Goal: Check status: Check status

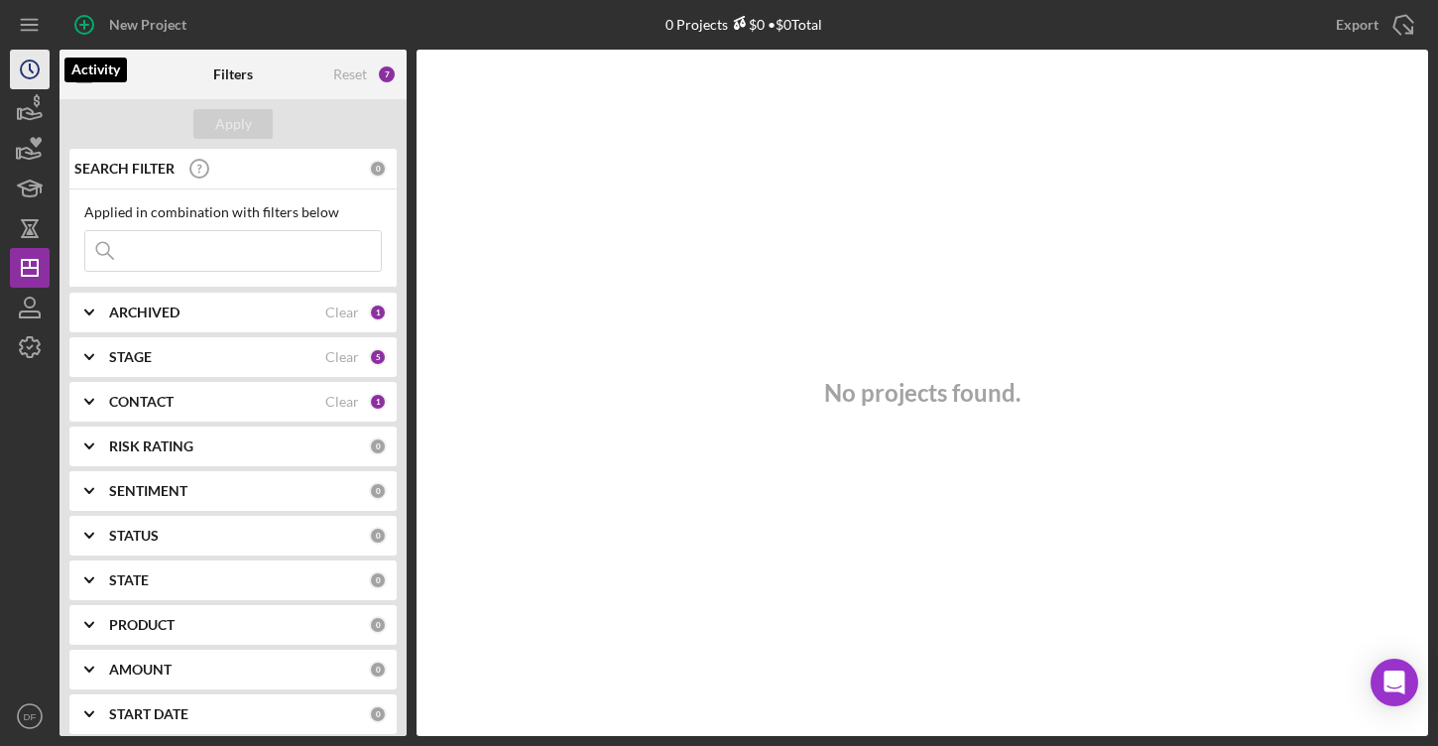
click at [29, 77] on circle "button" at bounding box center [30, 69] width 18 height 18
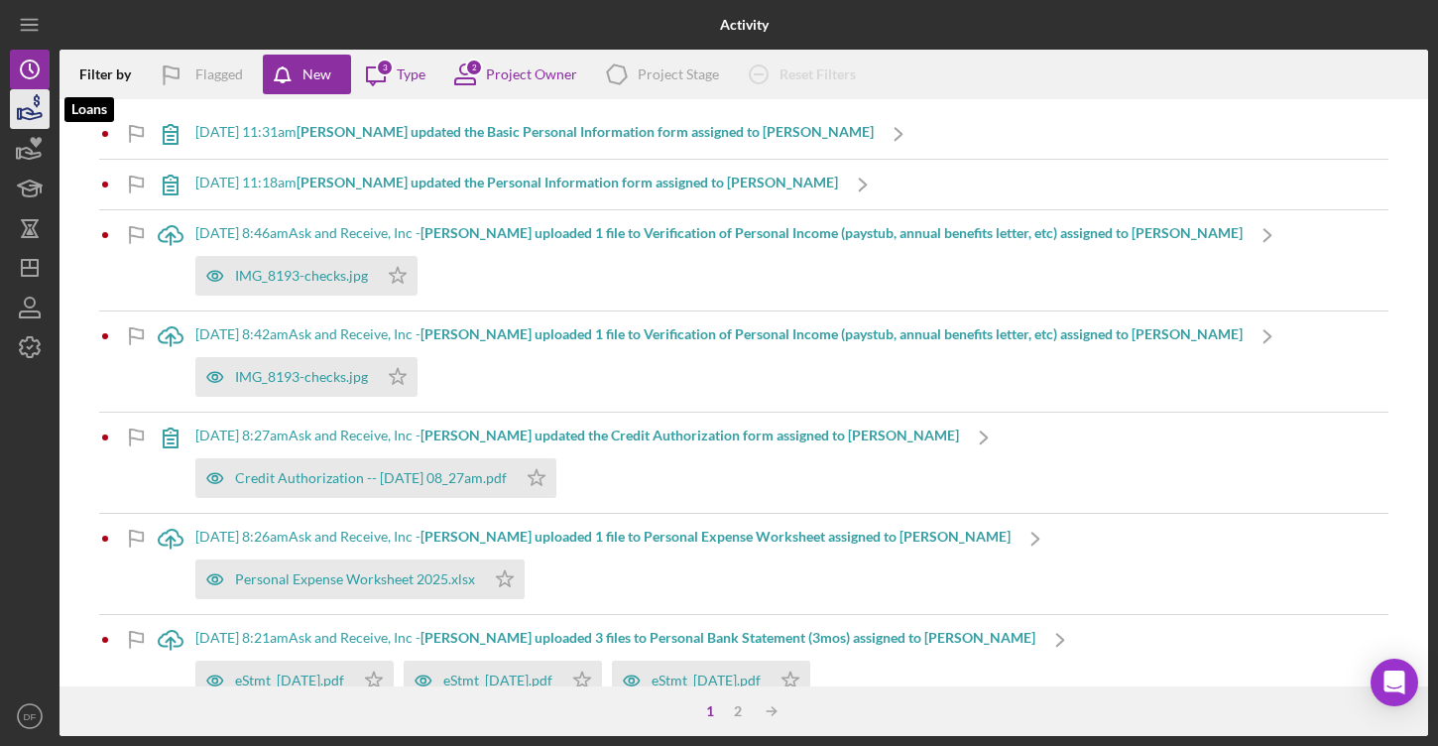
click at [34, 115] on icon "button" at bounding box center [30, 109] width 50 height 50
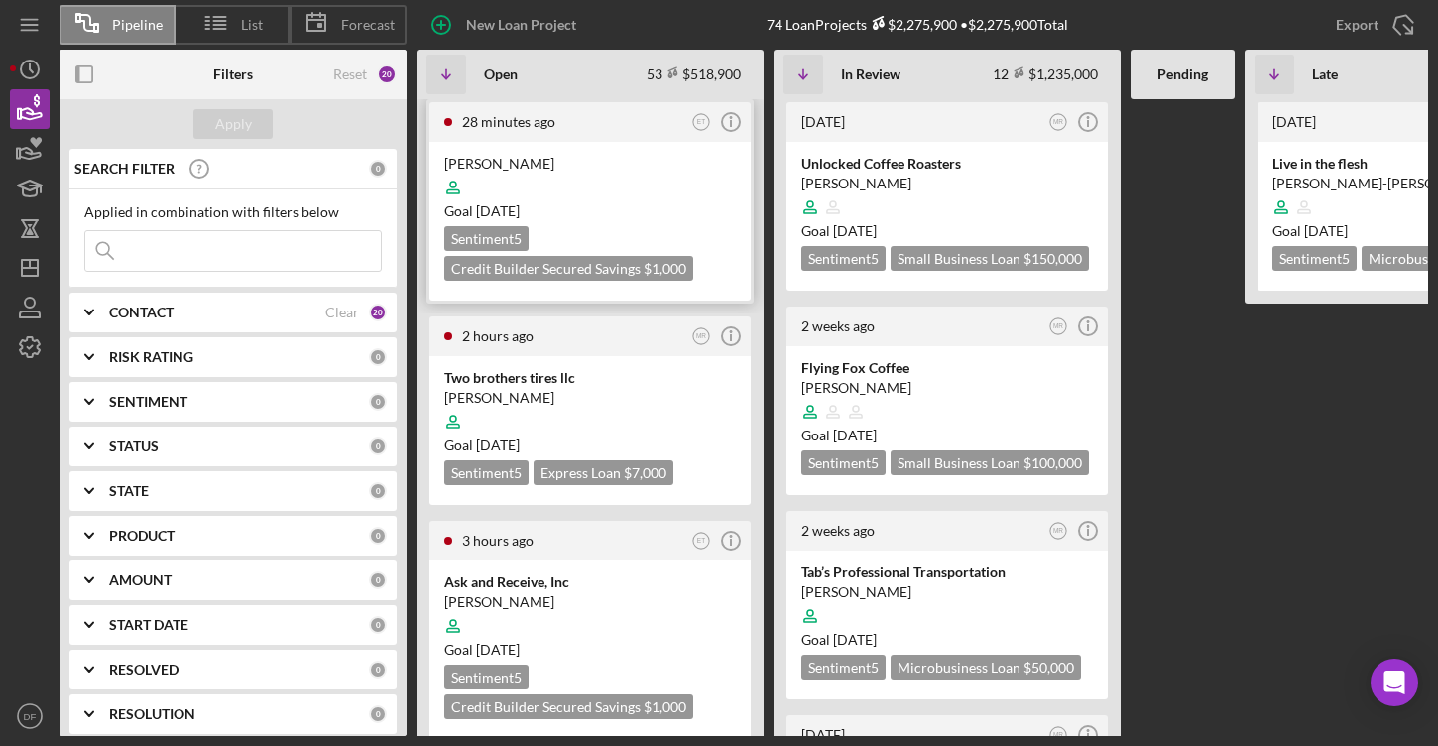
click at [562, 161] on div "[PERSON_NAME]" at bounding box center [590, 164] width 292 height 20
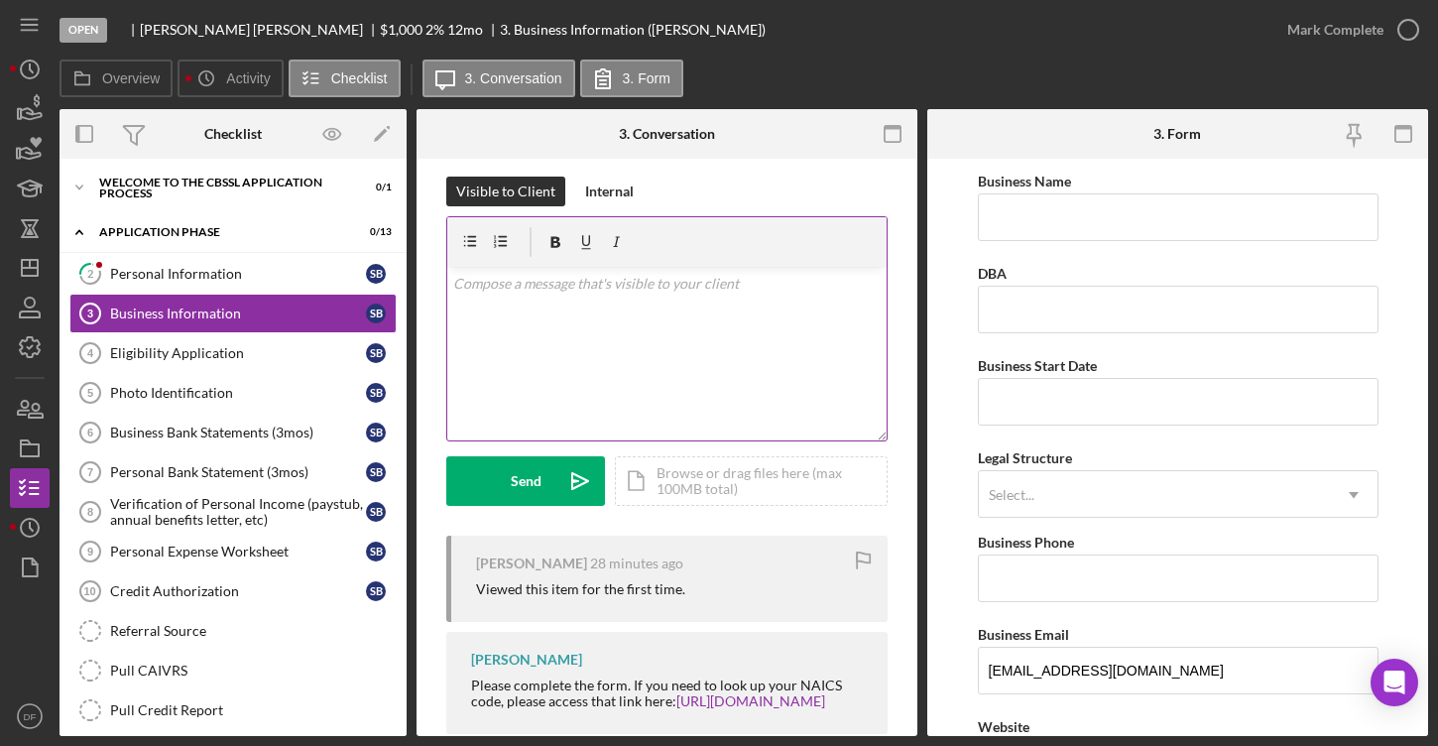
scroll to position [24, 0]
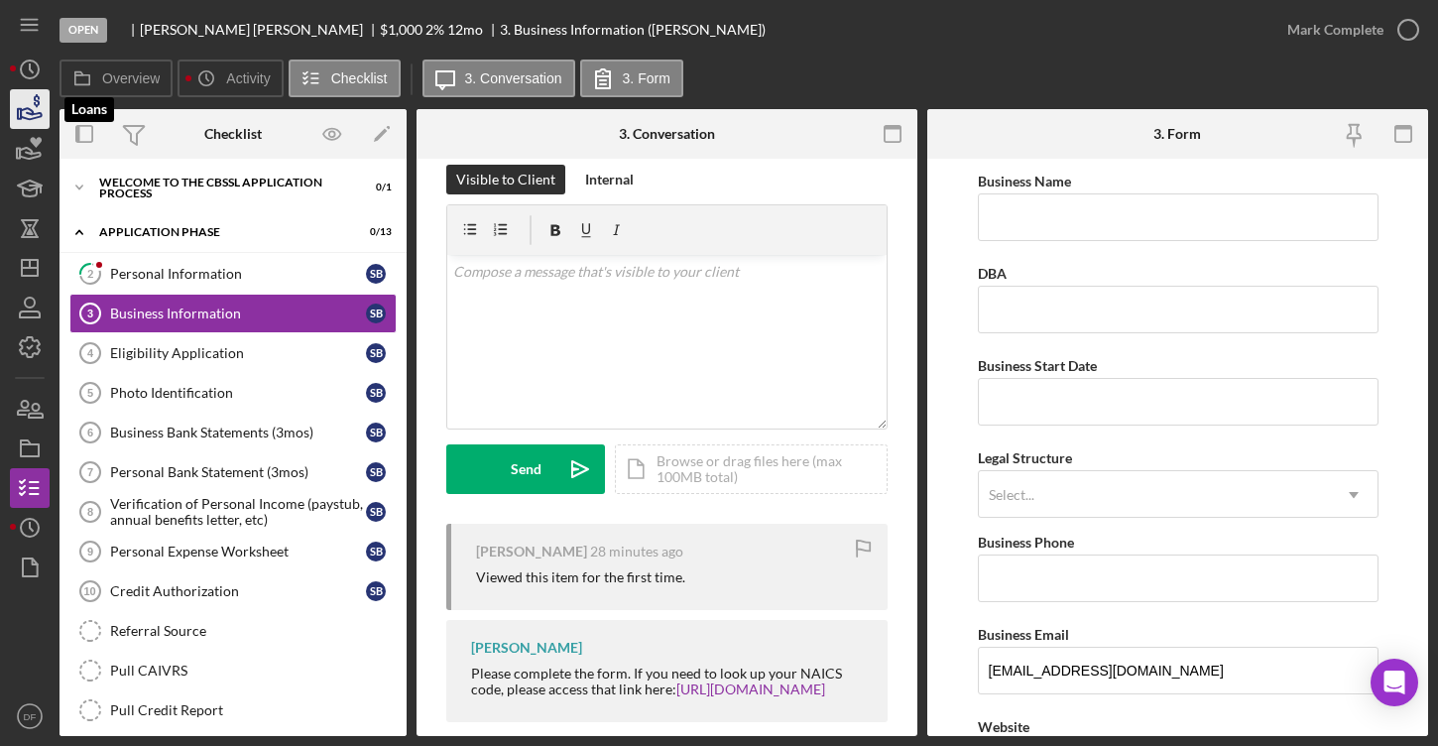
click at [19, 92] on icon "button" at bounding box center [30, 109] width 50 height 50
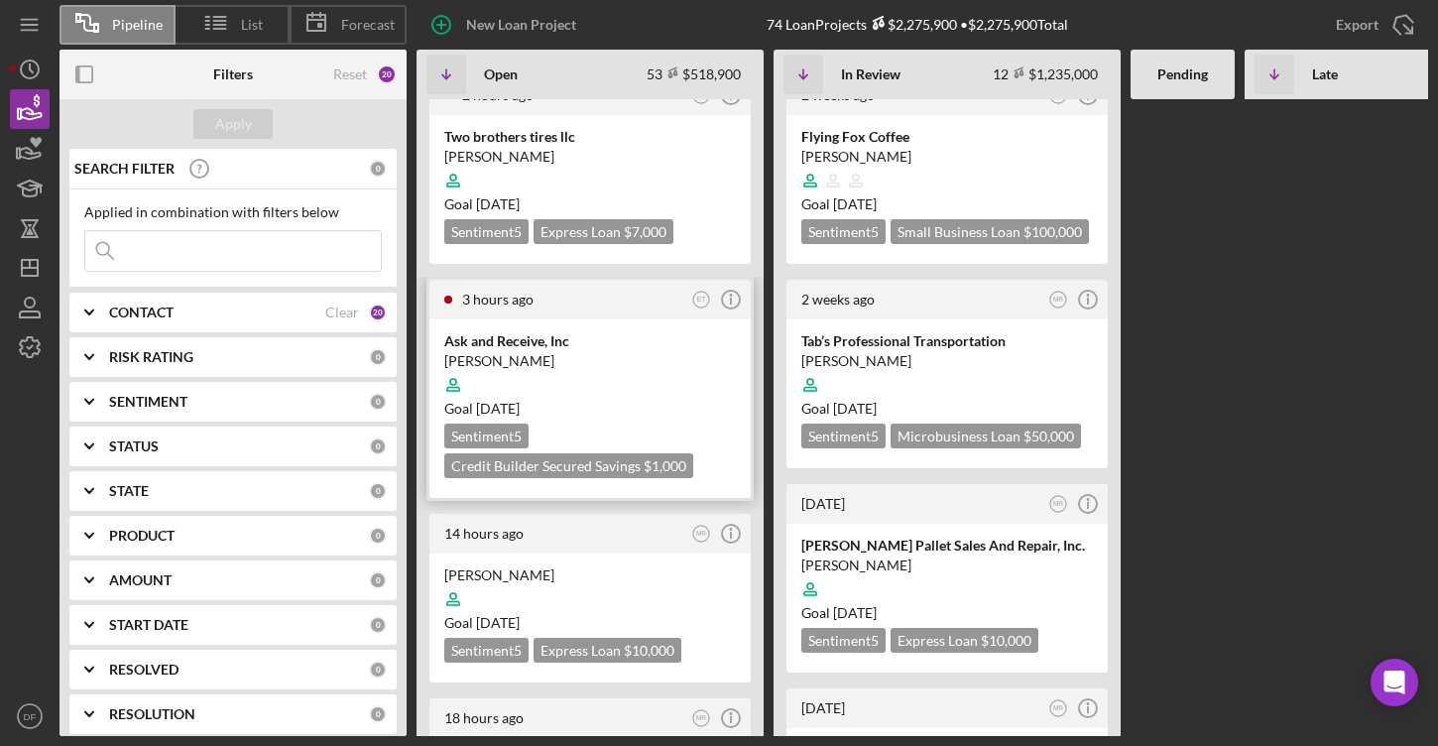
scroll to position [398, 0]
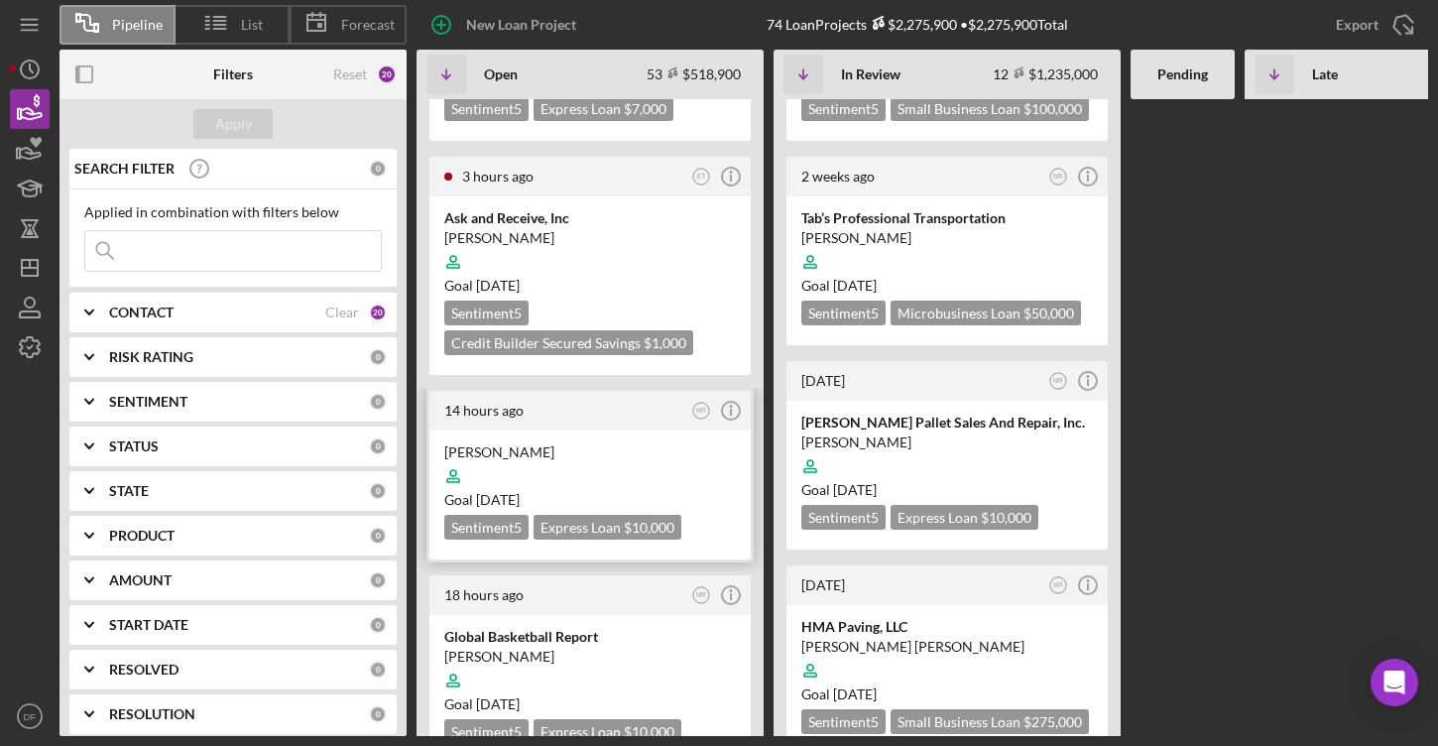
click at [602, 457] on div at bounding box center [590, 476] width 292 height 38
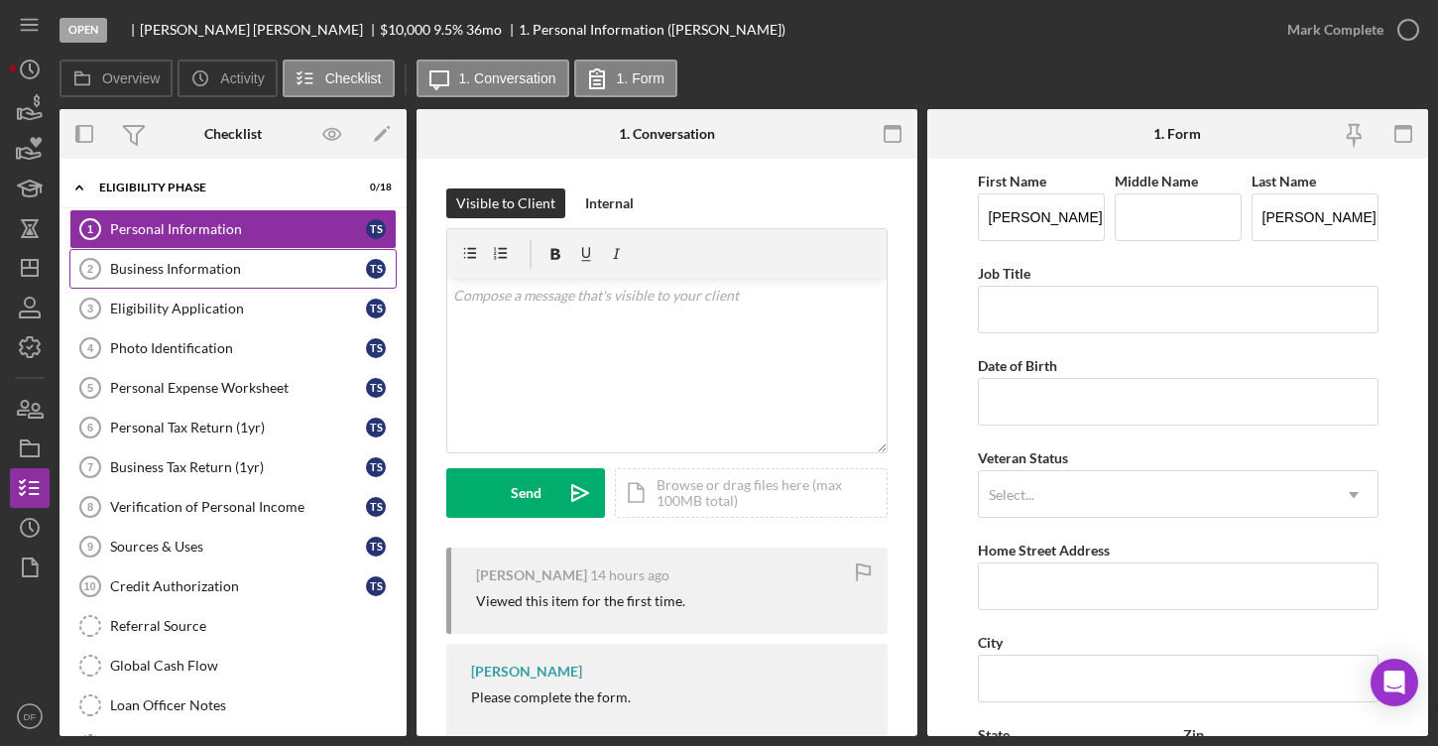
click at [356, 265] on div "Business Information" at bounding box center [238, 269] width 256 height 16
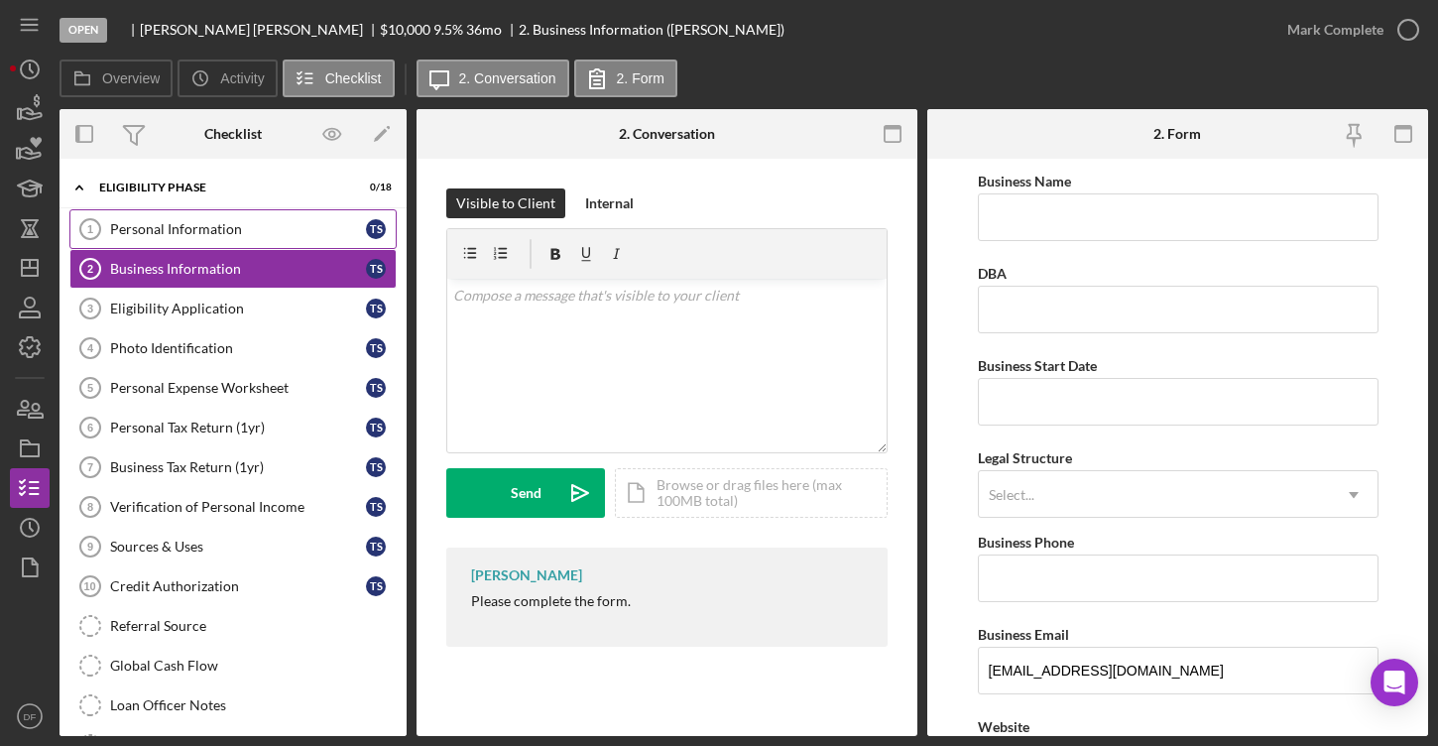
click at [313, 241] on link "Personal Information 1 Personal Information T S" at bounding box center [232, 229] width 327 height 40
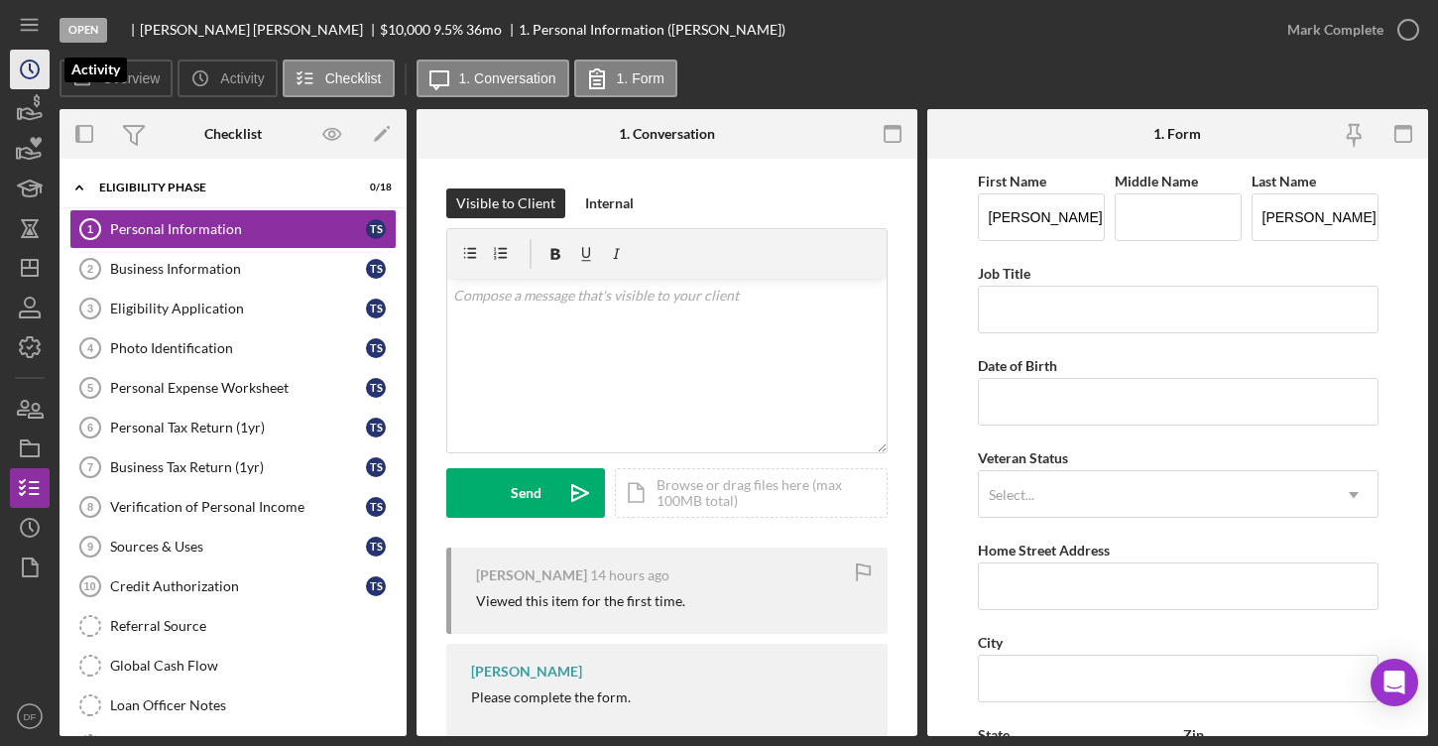
click at [32, 81] on icon "Icon/History" at bounding box center [30, 70] width 50 height 50
